Goal: Task Accomplishment & Management: Use online tool/utility

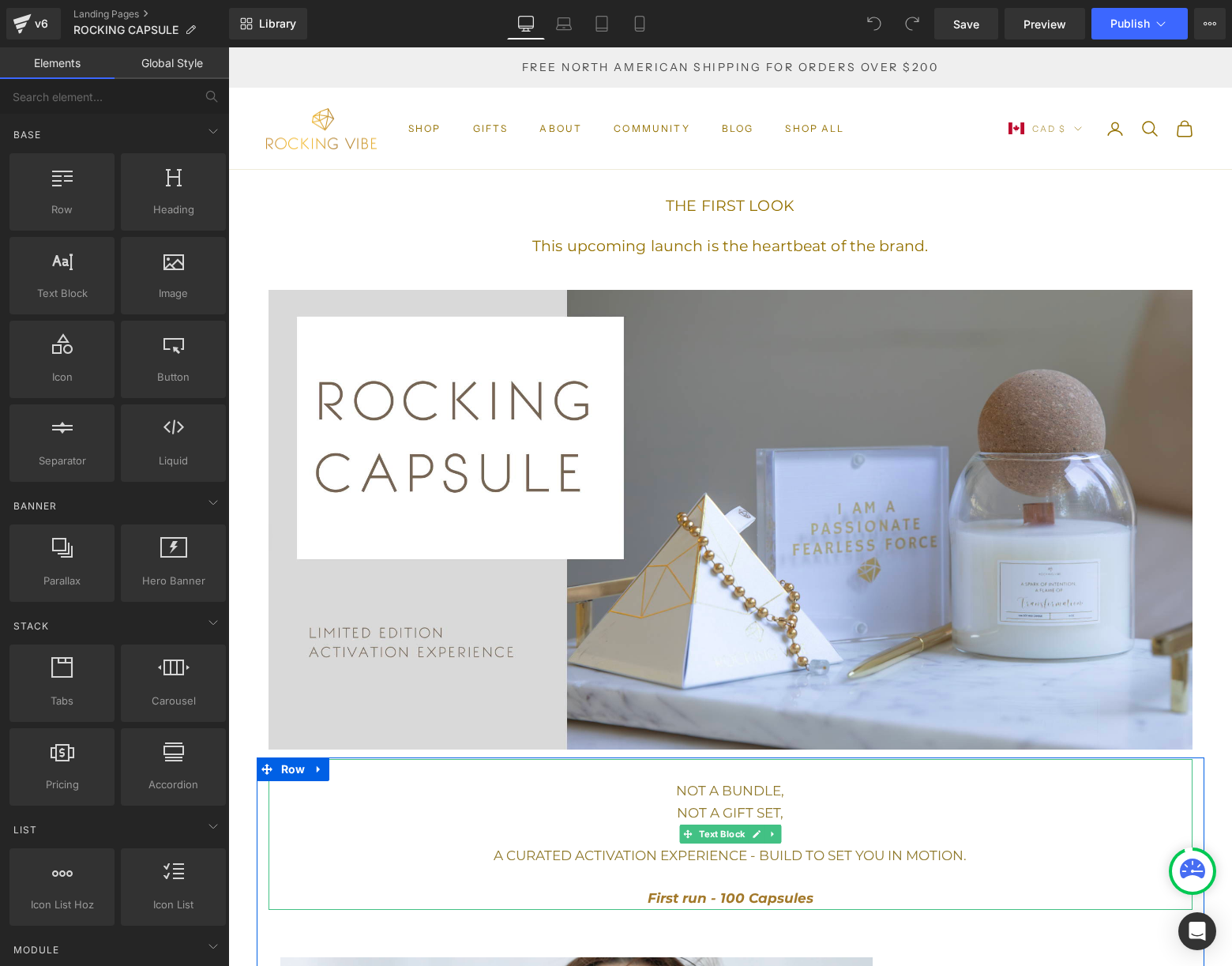
click at [784, 853] on span "A CURATED ACTIVATION EXPERIENCE - BUILD TO SET YOU IN MOTION." at bounding box center [730, 855] width 473 height 16
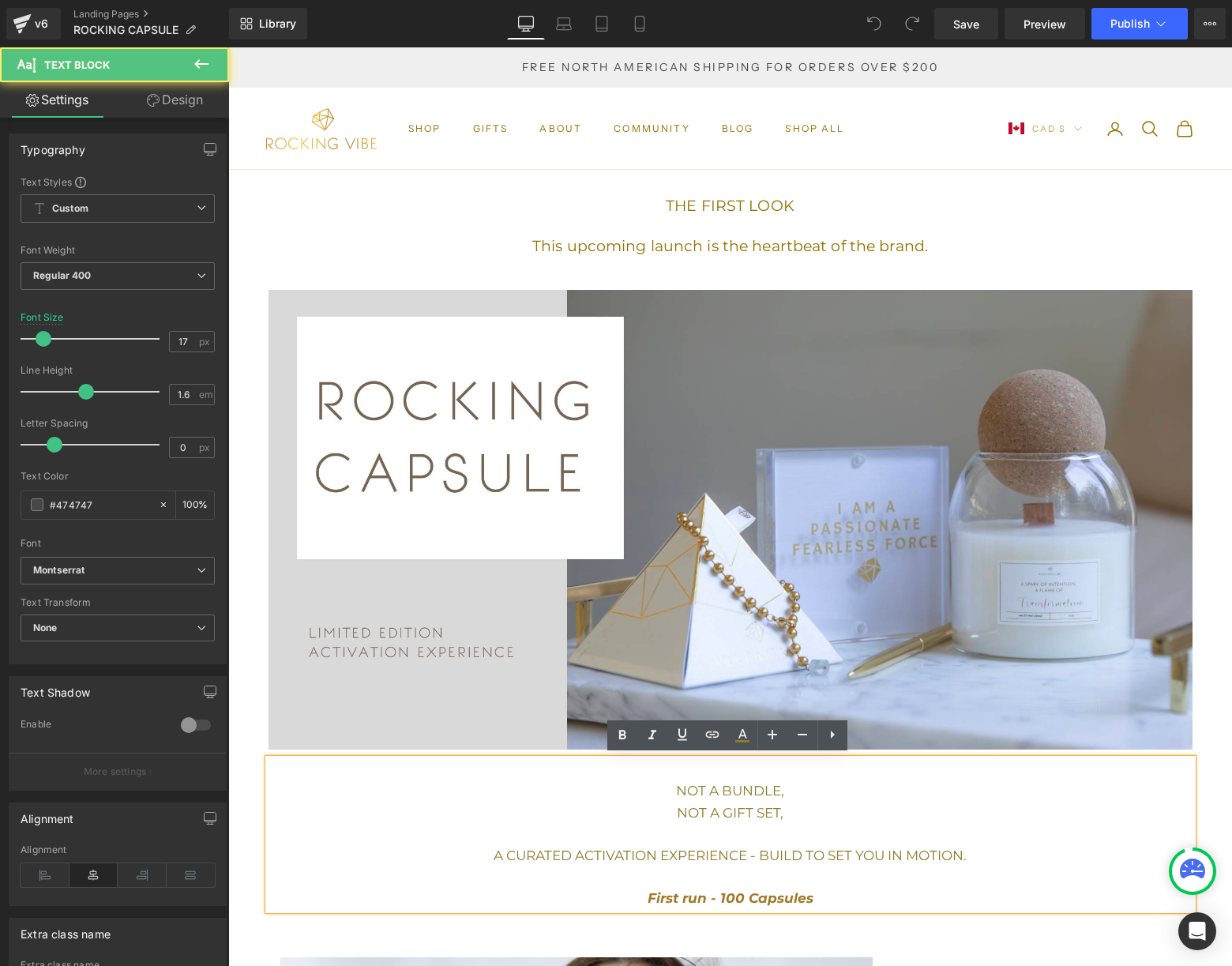
click at [788, 852] on span "A CURATED ACTIVATION EXPERIENCE - BUILD TO SET YOU IN MOTION." at bounding box center [730, 855] width 473 height 16
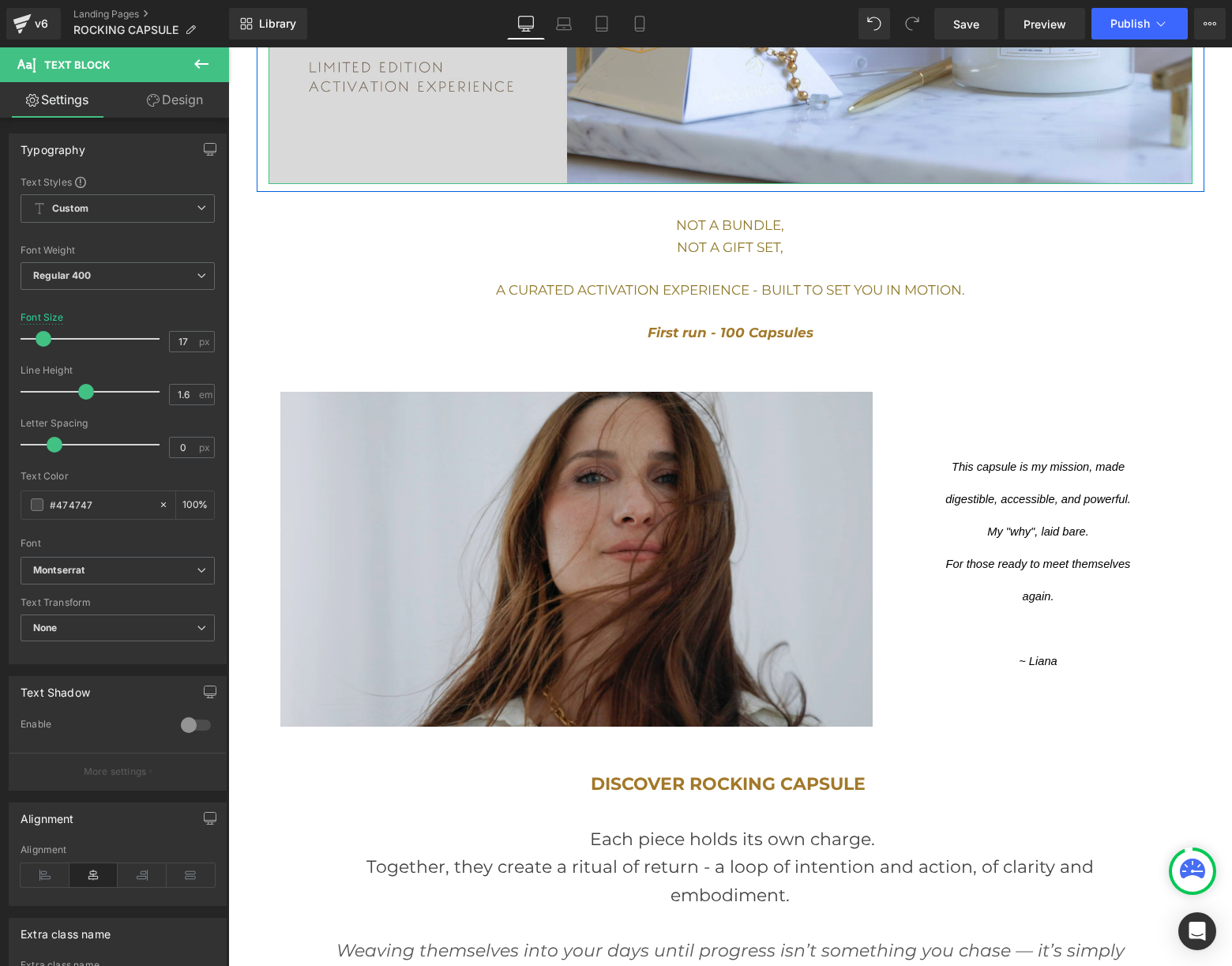
scroll to position [571, 0]
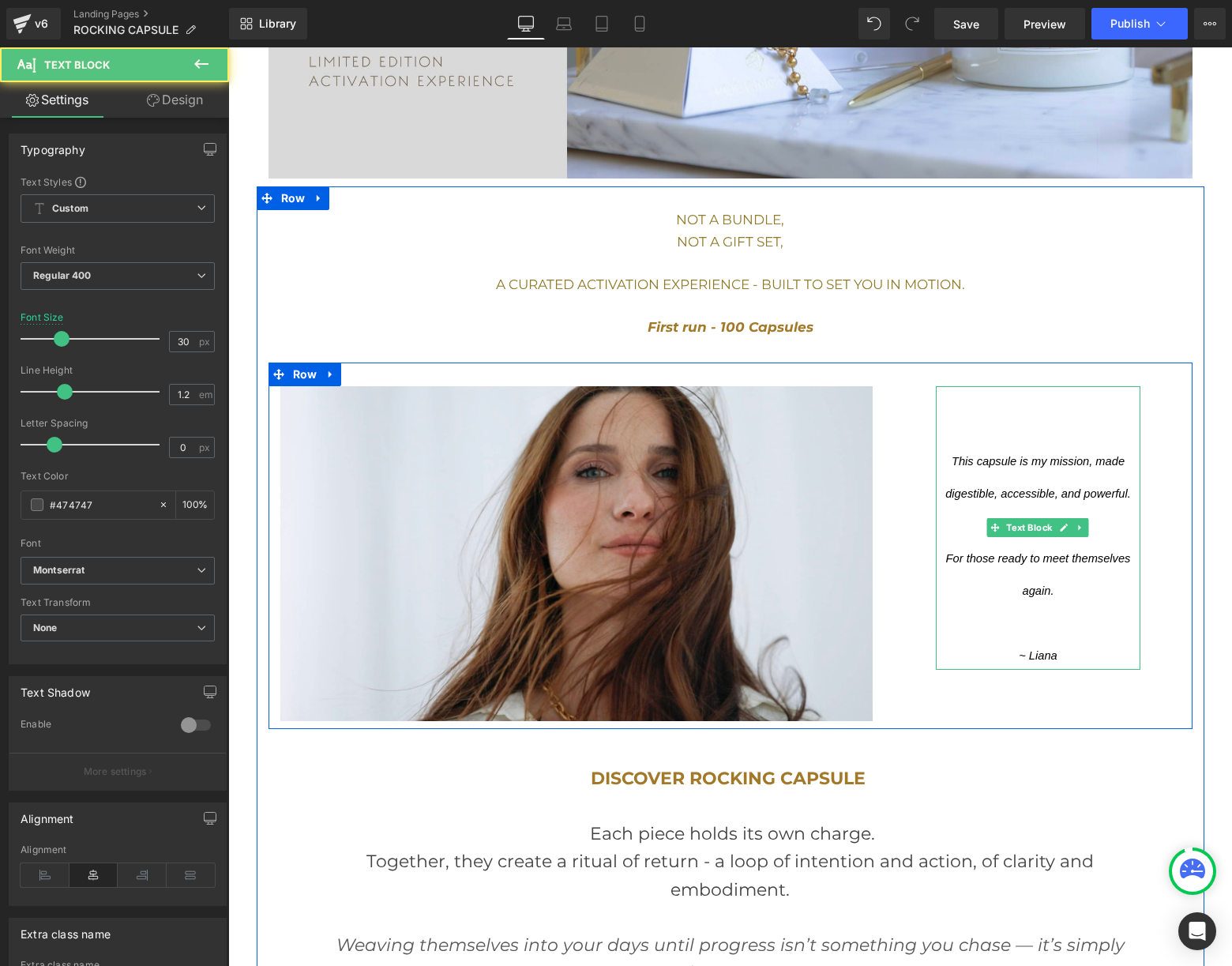
click at [1092, 466] on span "This capsule is my mission, made digestible, accessible, and powerful. My "why"…" at bounding box center [1039, 521] width 188 height 159
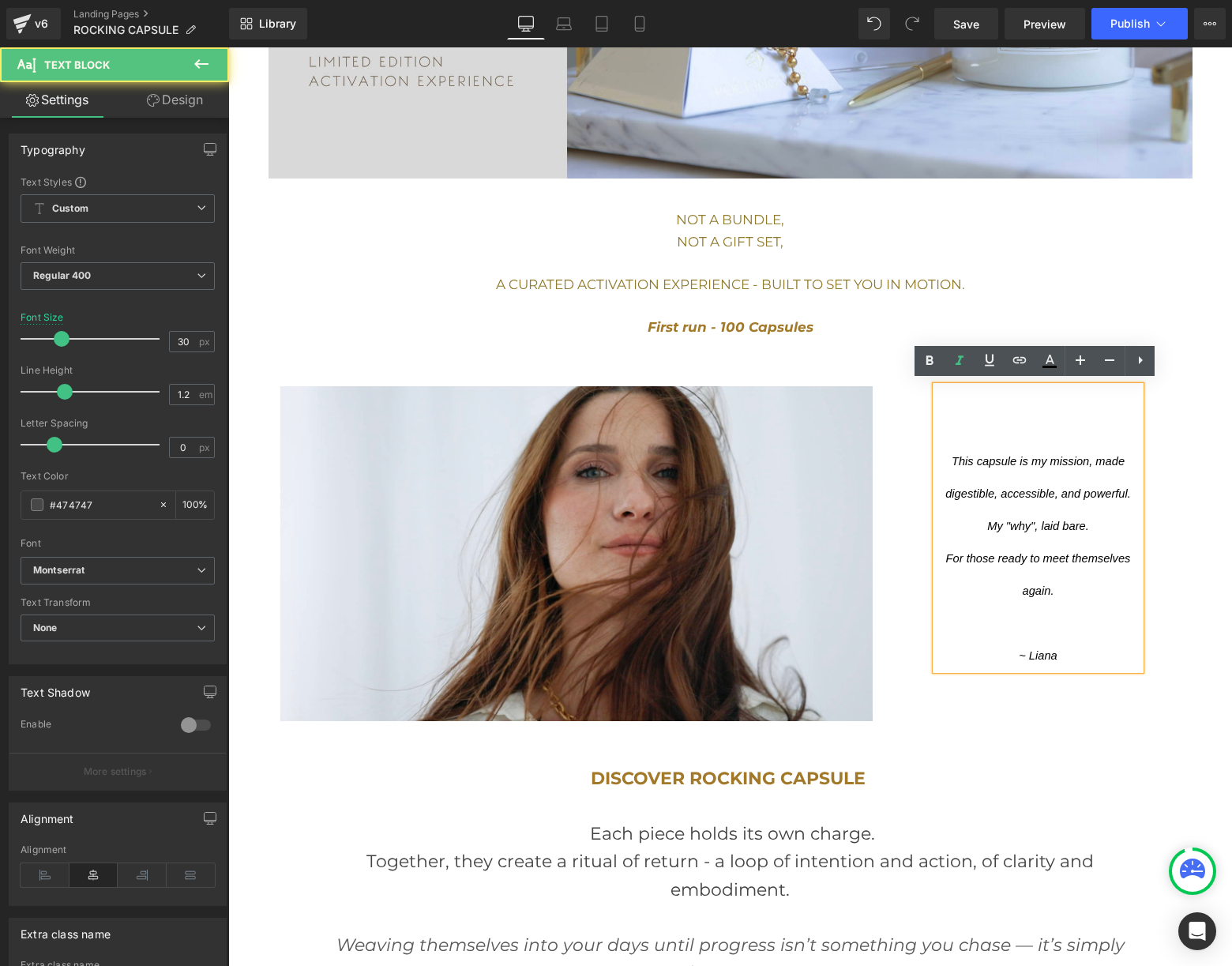
click at [1091, 458] on span "This capsule is my mission, made digestible, accessible, and powerful." at bounding box center [1038, 477] width 186 height 45
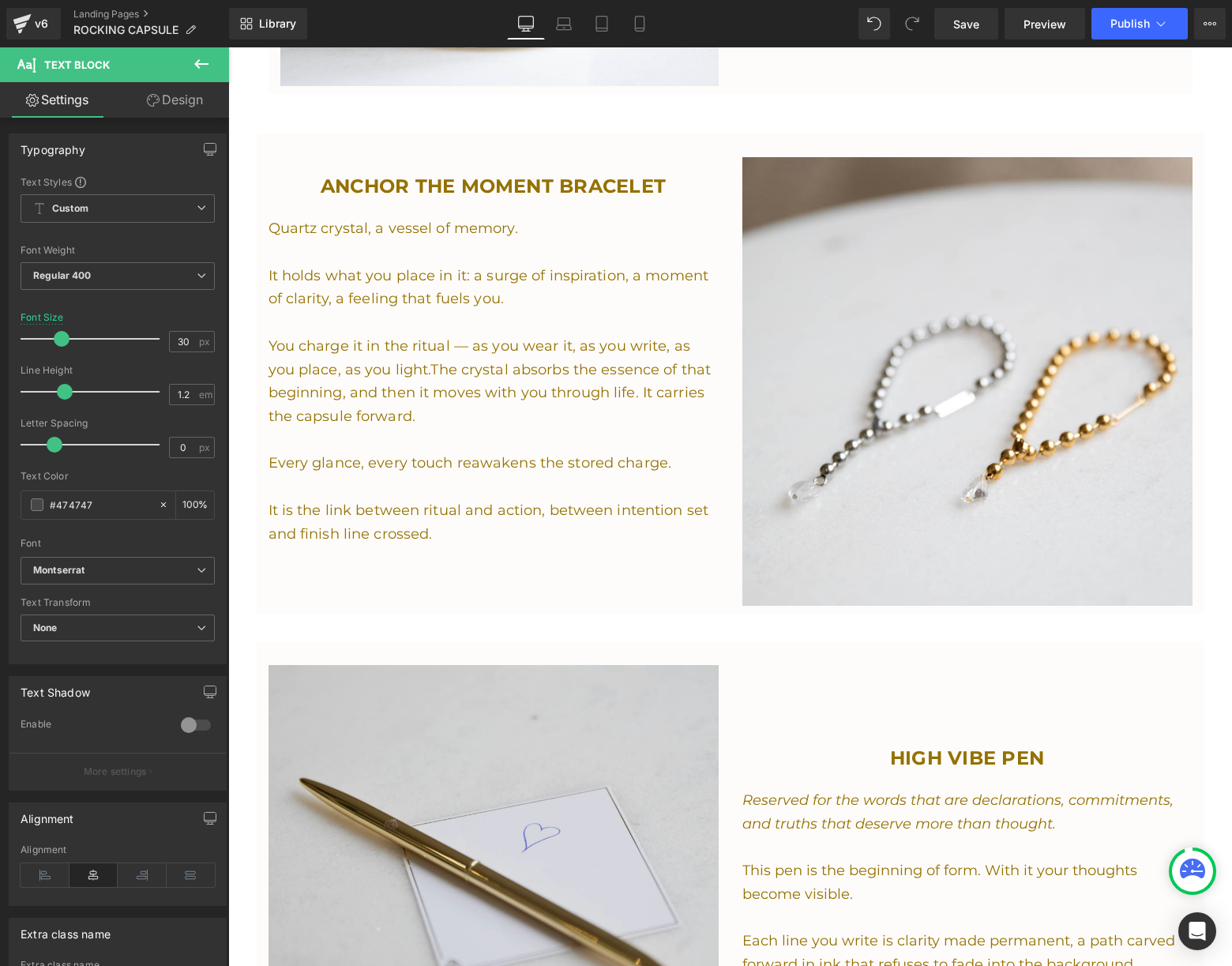
scroll to position [2378, 0]
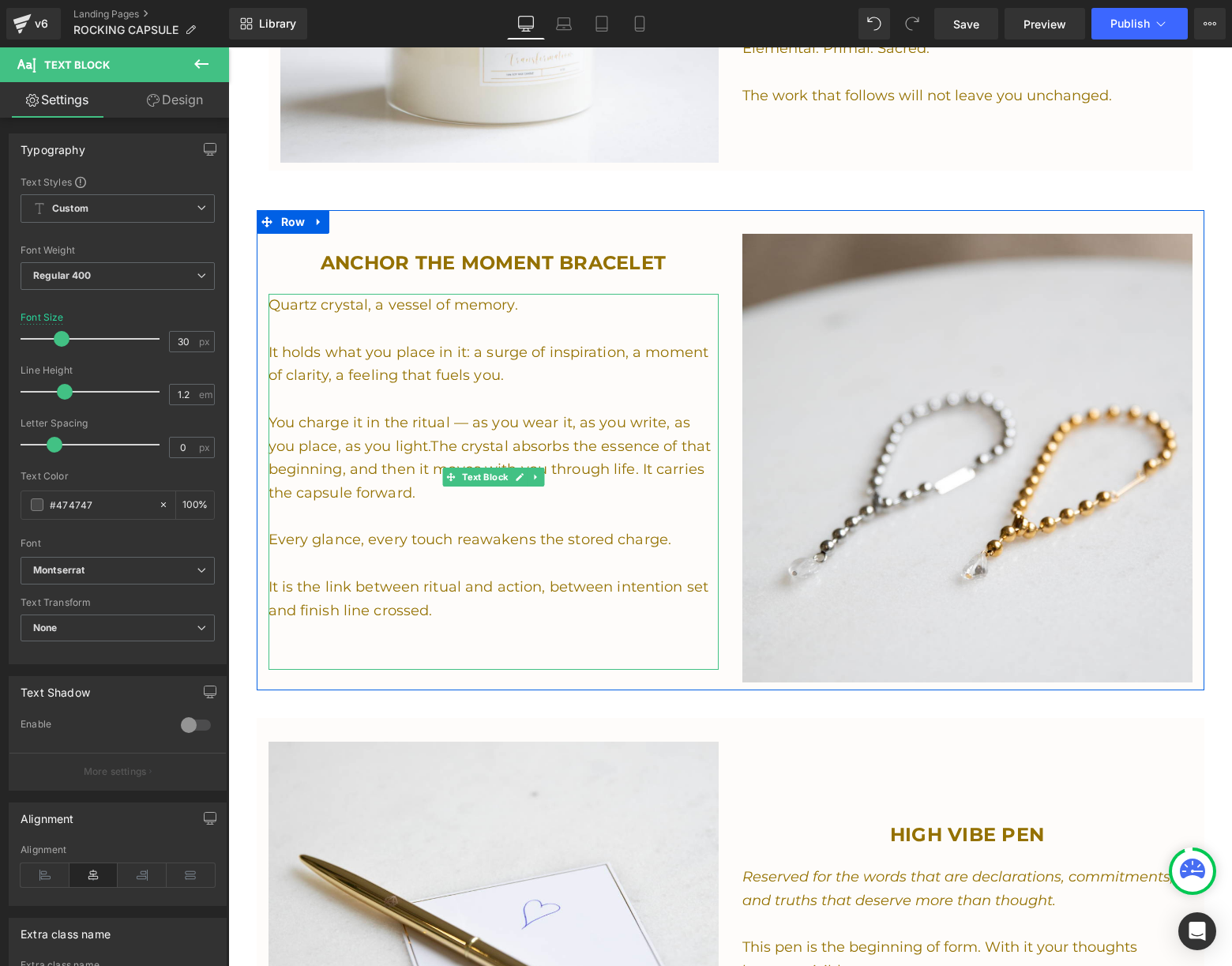
click at [446, 541] on span "very touch reawakens the stored charge." at bounding box center [523, 540] width 294 height 17
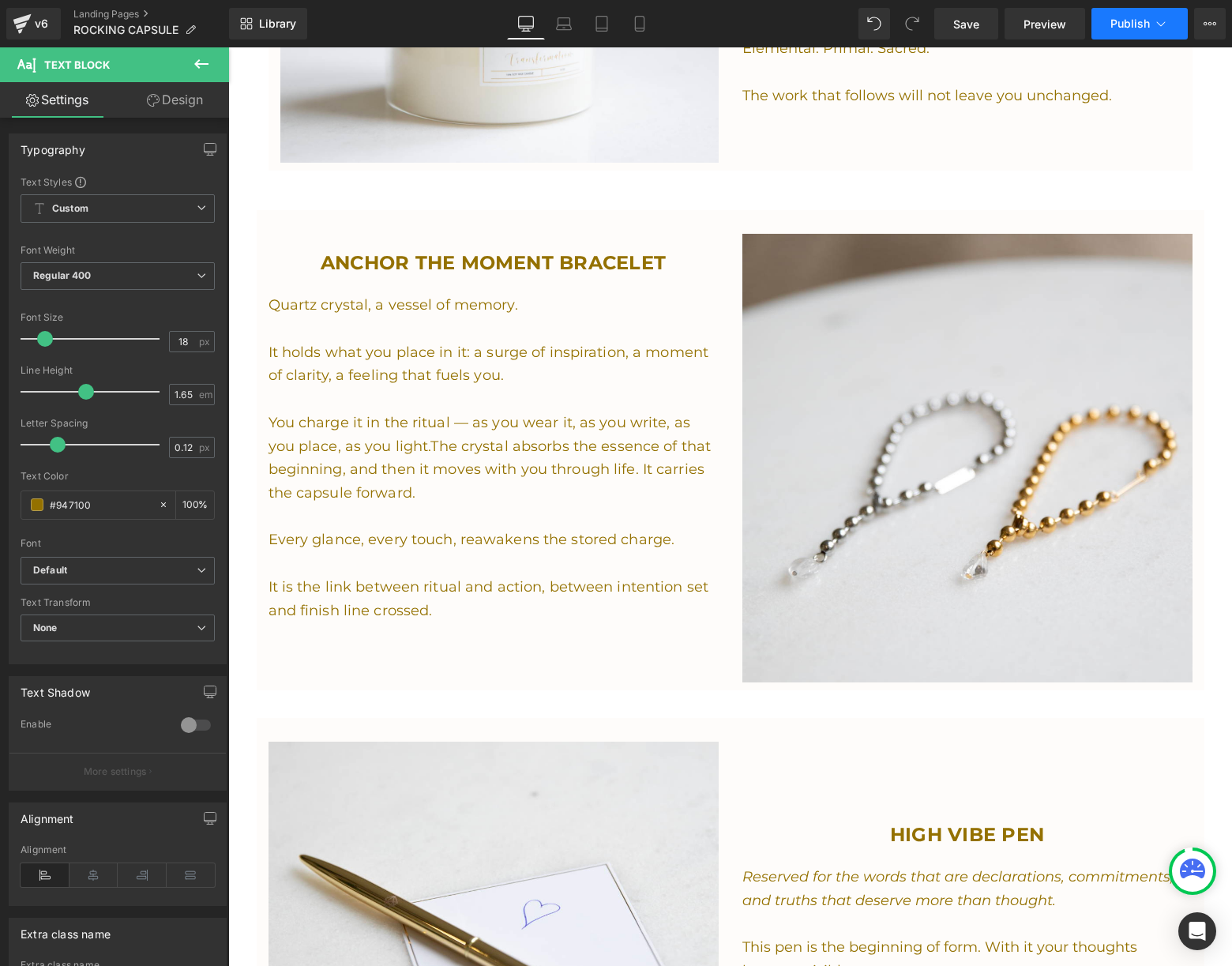
click at [1132, 24] on span "Publish" at bounding box center [1130, 23] width 40 height 13
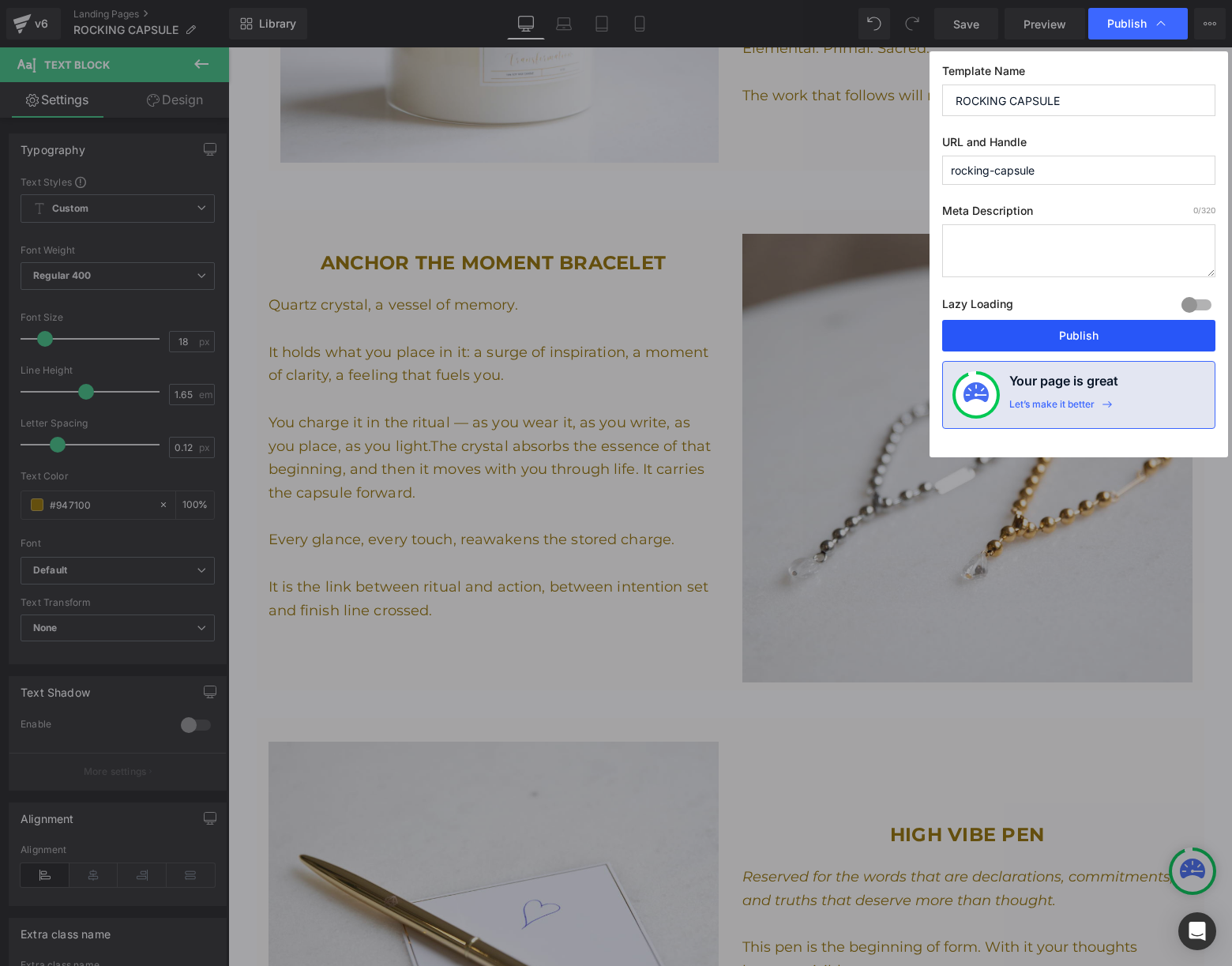
click at [1086, 332] on button "Publish" at bounding box center [1078, 335] width 273 height 32
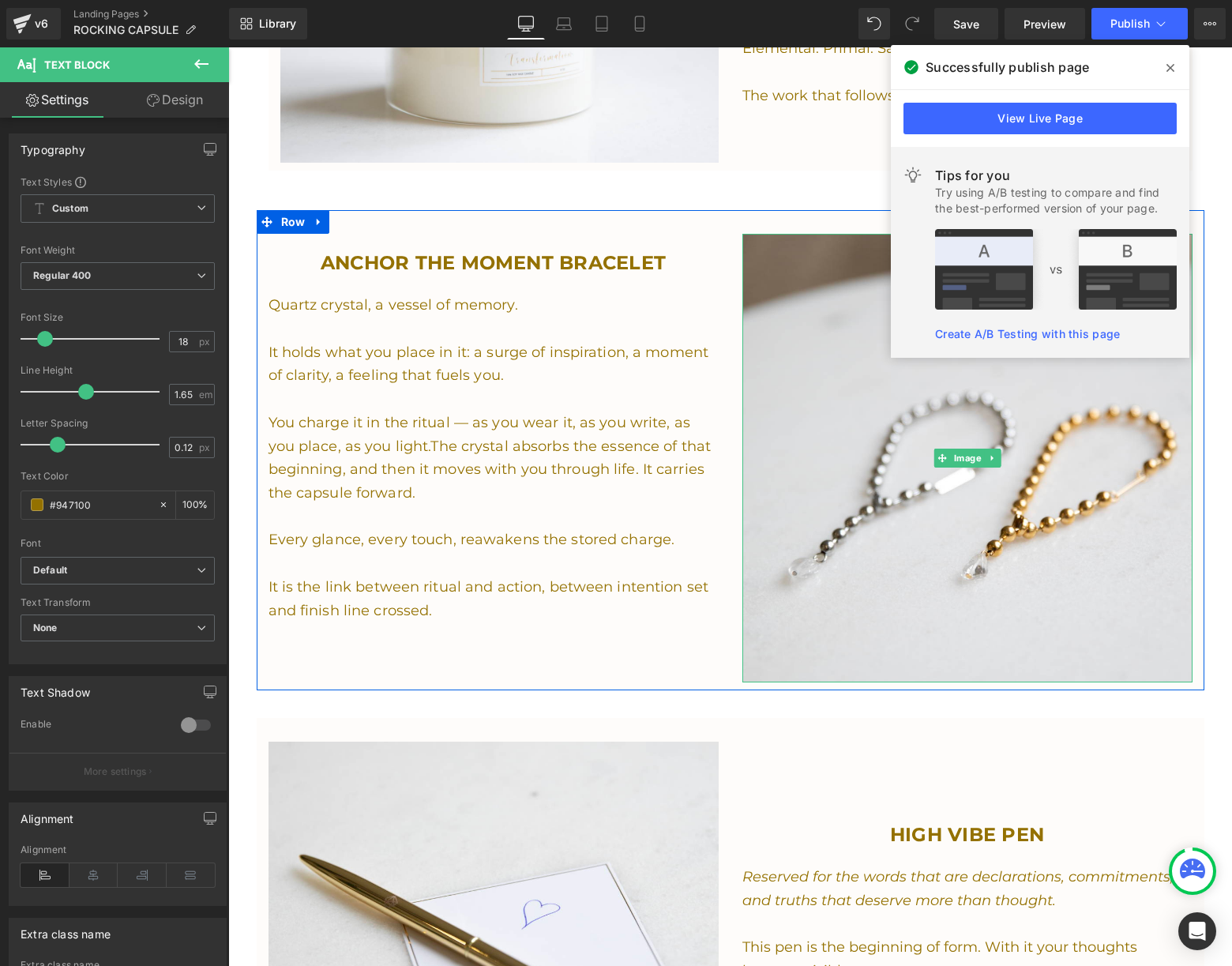
drag, startPoint x: 857, startPoint y: 284, endPoint x: 1086, endPoint y: 331, distance: 233.8
click at [1058, 121] on link "View Live Page" at bounding box center [1039, 118] width 273 height 32
